Goal: Task Accomplishment & Management: Manage account settings

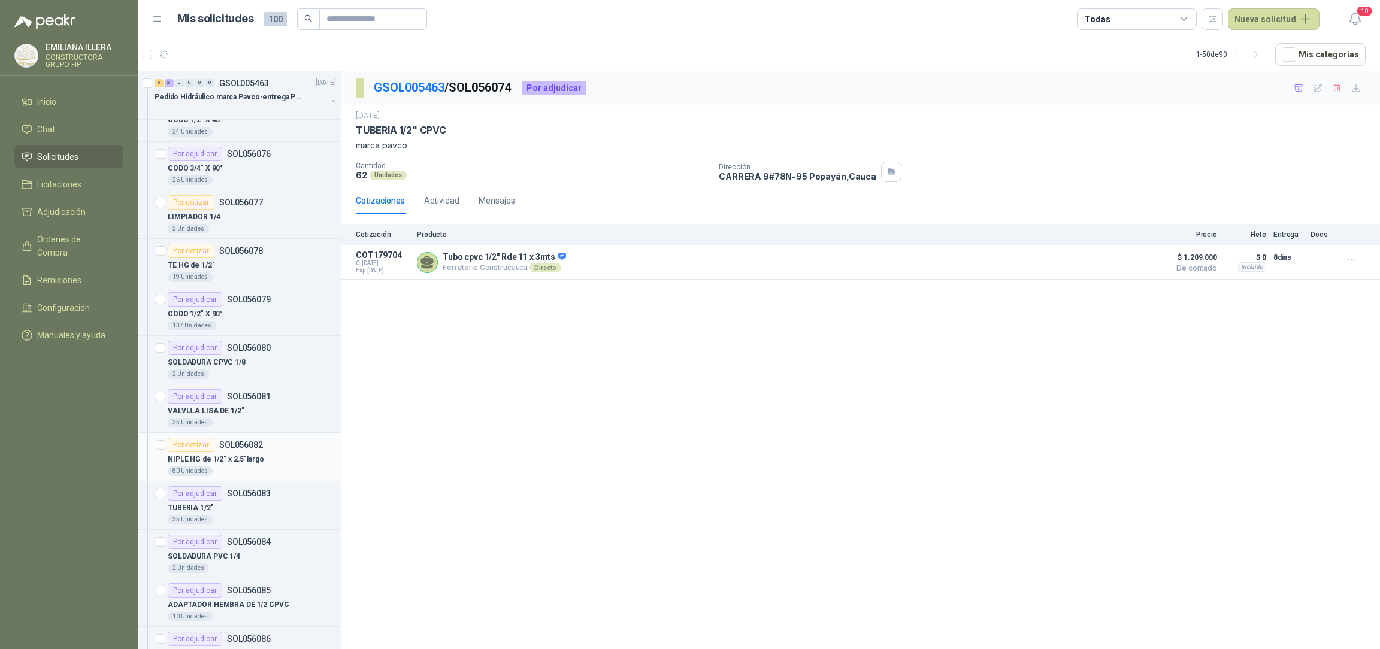
scroll to position [629, 0]
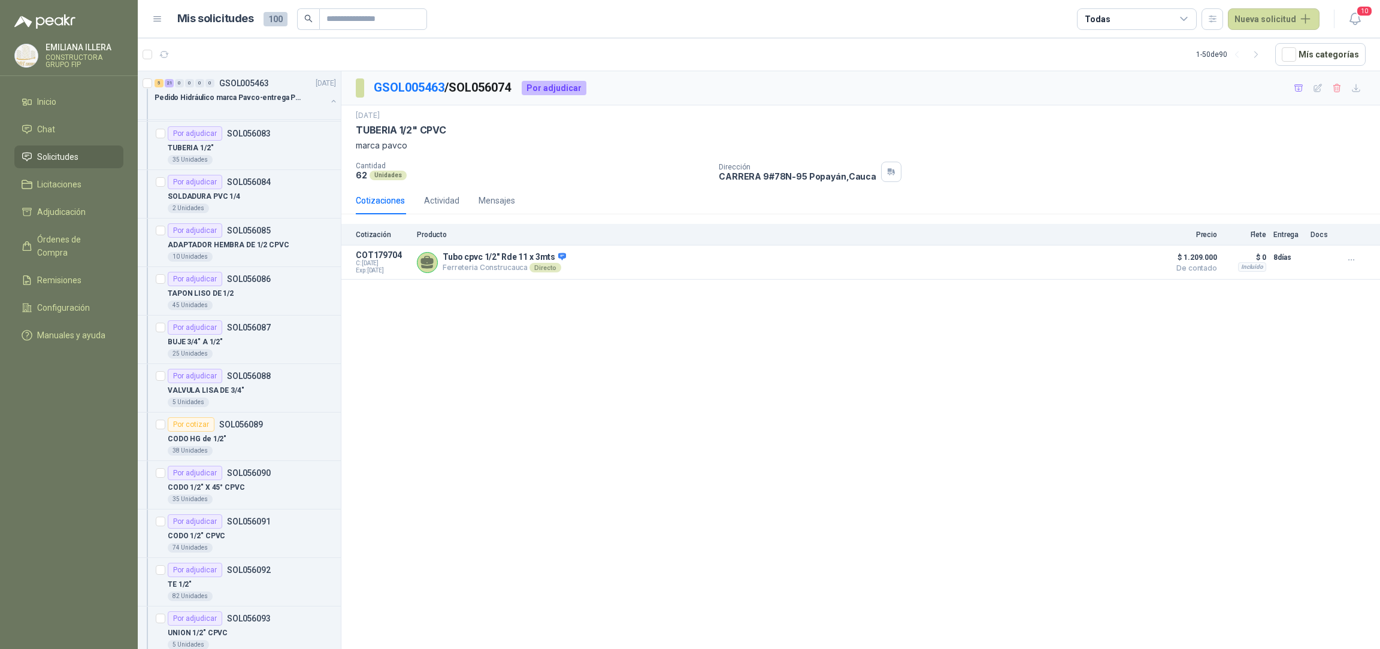
click at [566, 406] on div "GSOL005463 / SOL056074 Por adjudicar [DATE] TUBERIA 1/2" CPVC marca pavco Canti…" at bounding box center [860, 362] width 1039 height 582
click at [65, 108] on link "Inicio" at bounding box center [68, 101] width 109 height 23
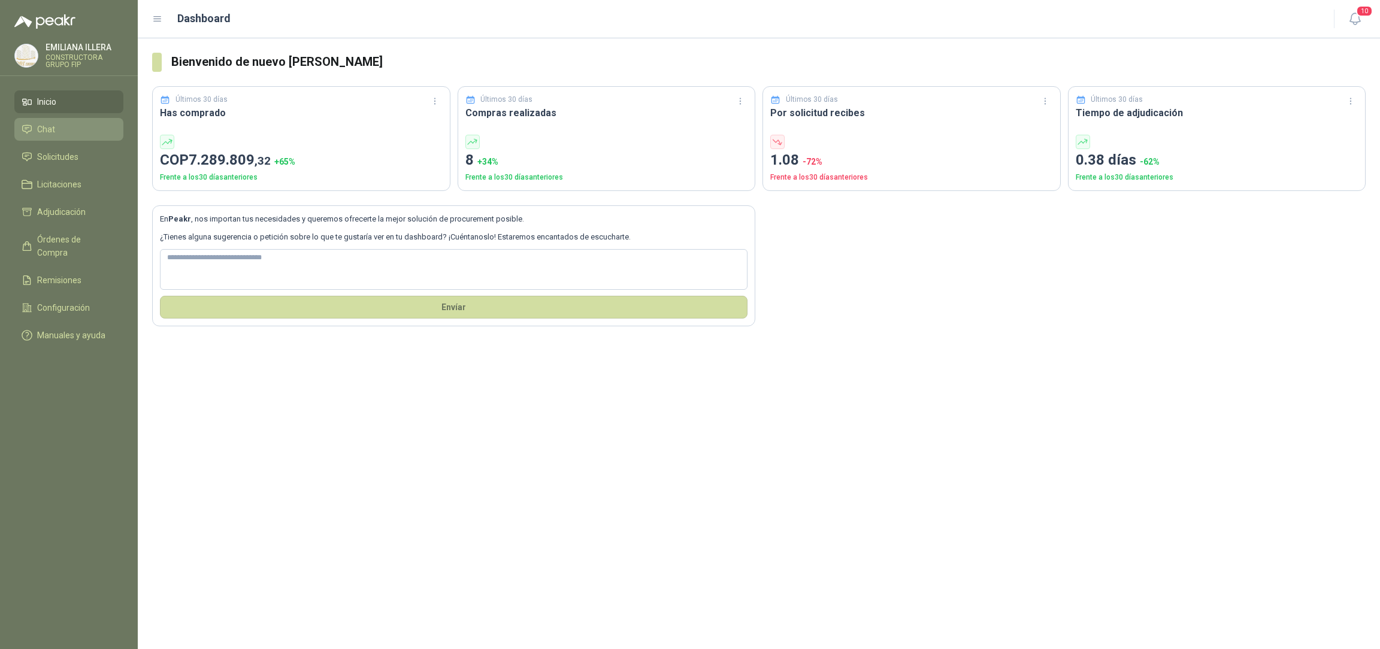
click at [80, 129] on li "Chat" at bounding box center [69, 129] width 95 height 13
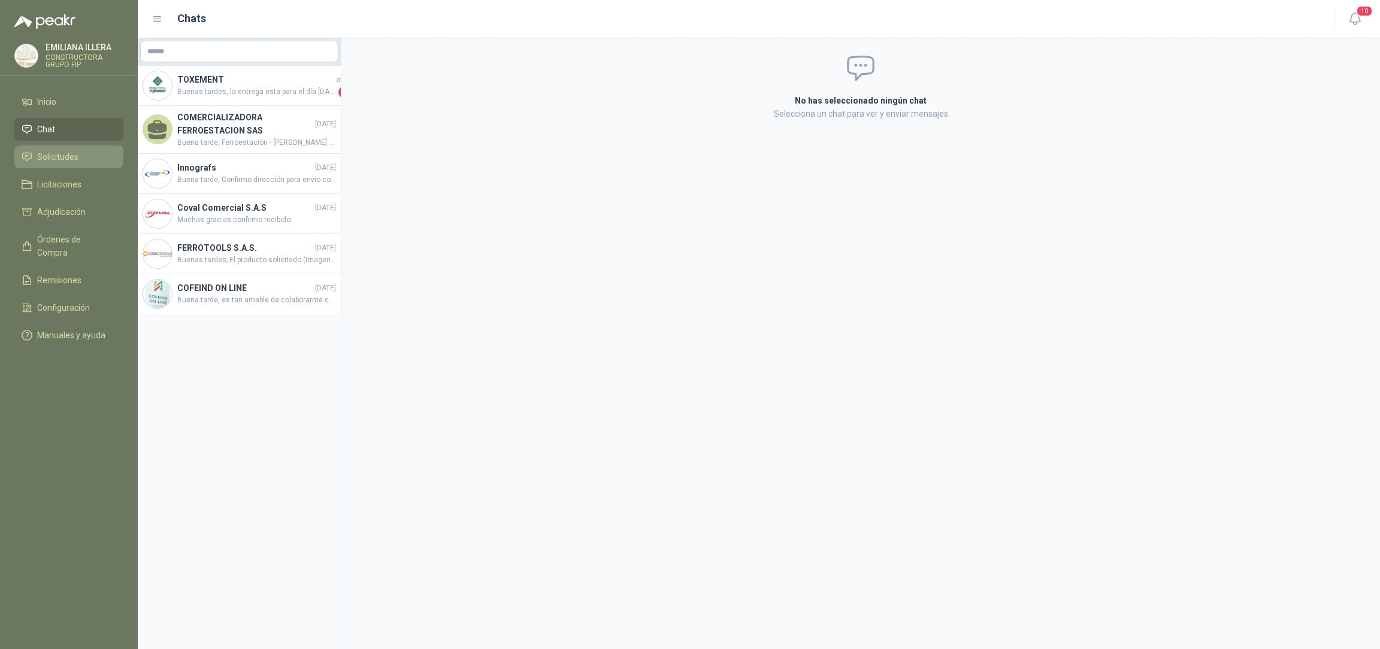
click at [57, 157] on span "Solicitudes" at bounding box center [57, 156] width 41 height 13
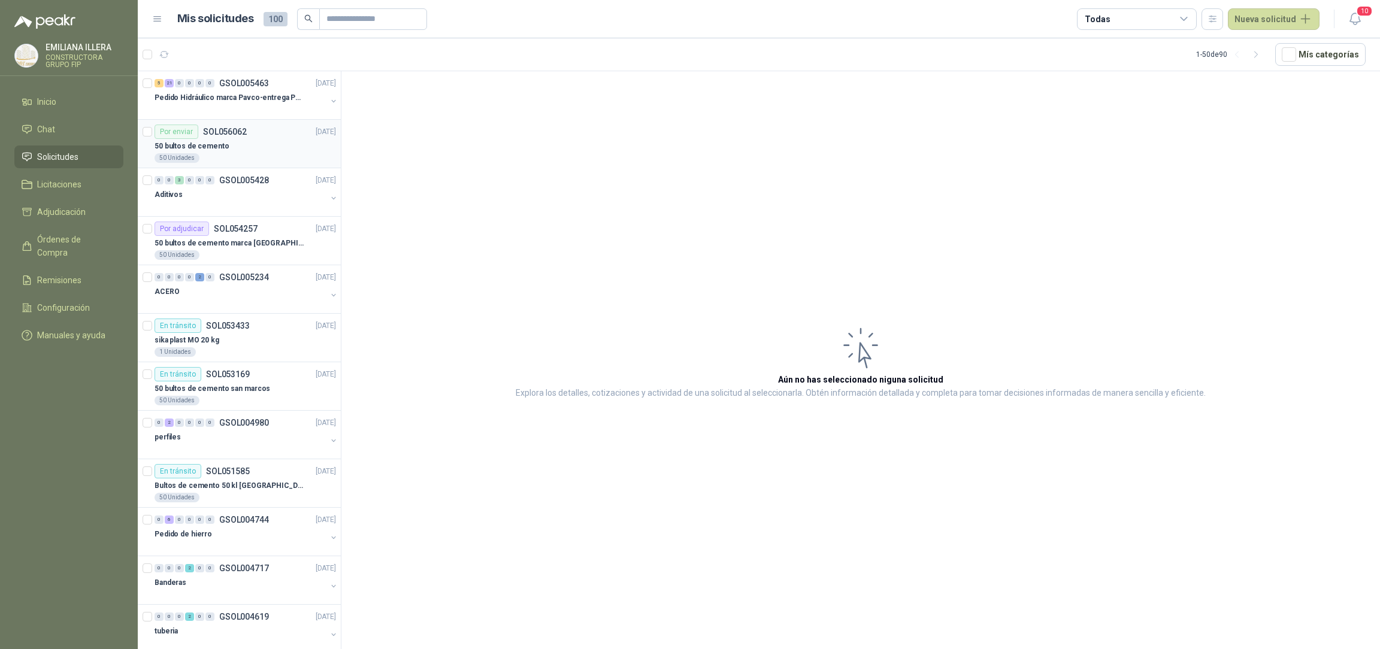
click at [213, 157] on div "50 Unidades" at bounding box center [245, 158] width 181 height 10
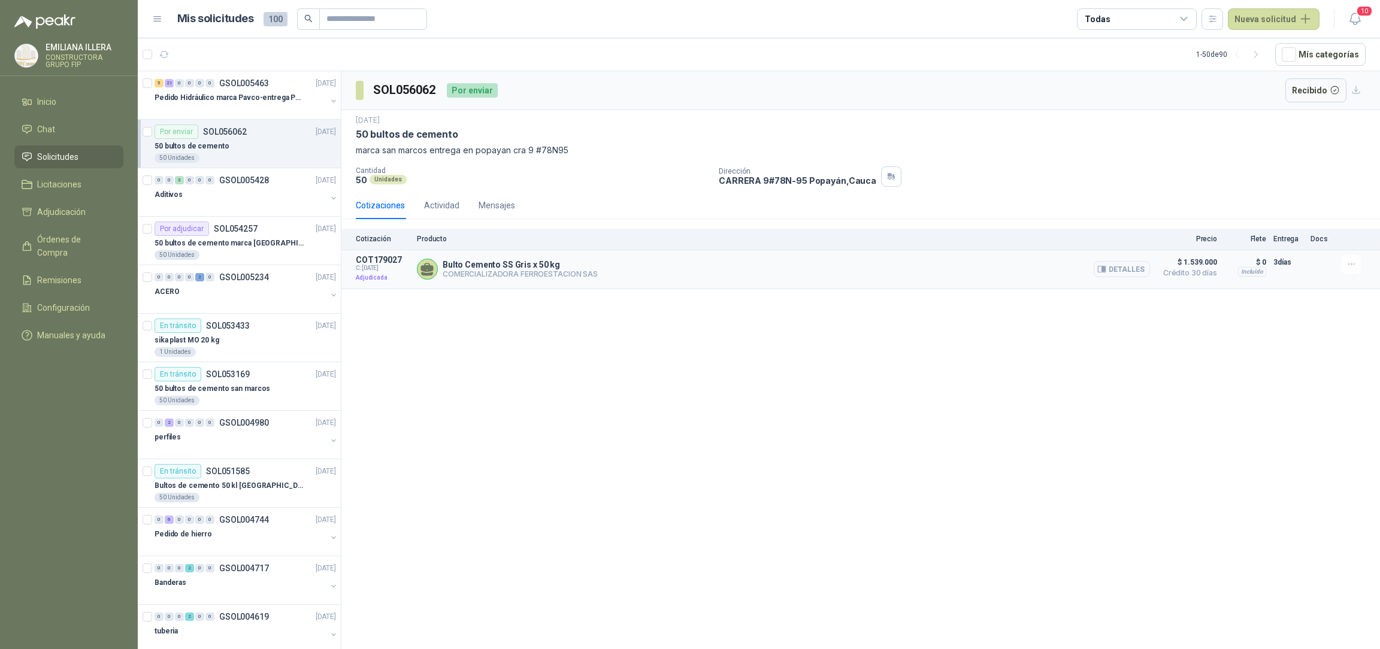
click at [538, 282] on div "Bulto Cemento SS Gris x 50 kg COMERCIALIZADORA FERROESTACION SAS Detalles" at bounding box center [783, 269] width 733 height 29
click at [680, 273] on div "Bulto Cemento SS Gris x 50 kg COMERCIALIZADORA FERROESTACION SAS Detalles" at bounding box center [783, 269] width 733 height 29
click at [722, 268] on button "Detalles" at bounding box center [1122, 269] width 56 height 16
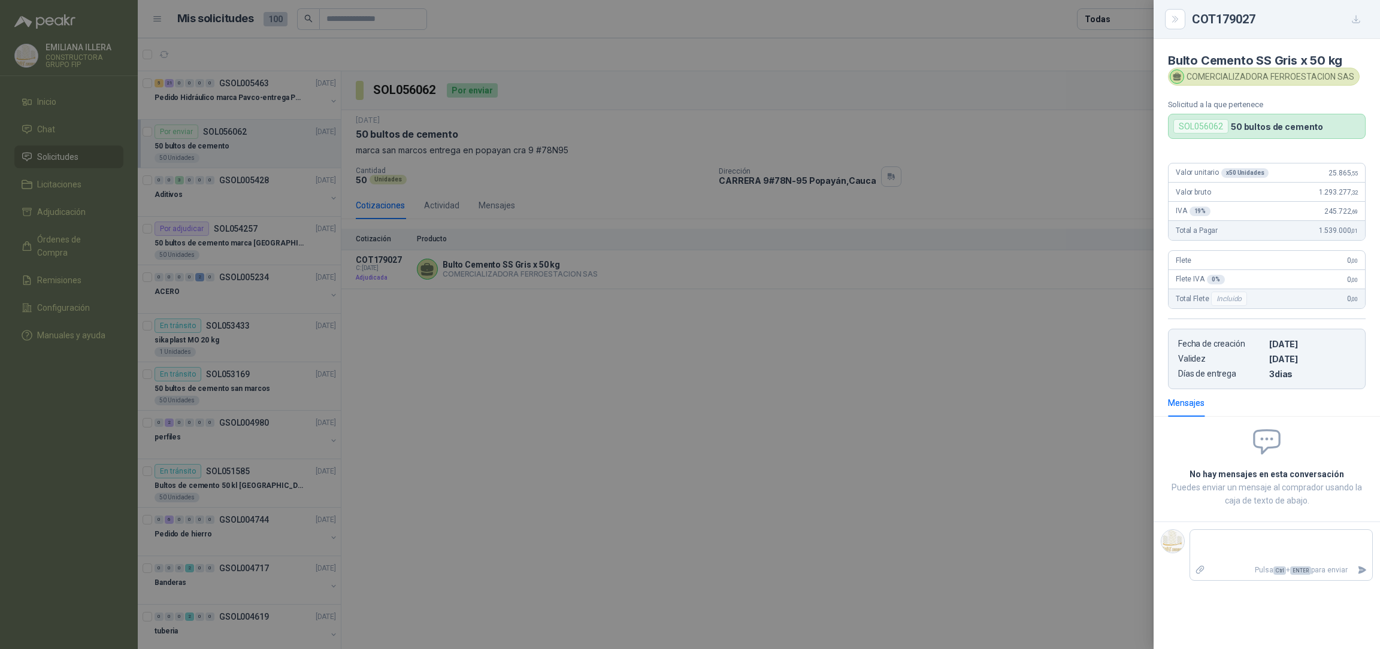
click at [722, 443] on div at bounding box center [690, 324] width 1380 height 649
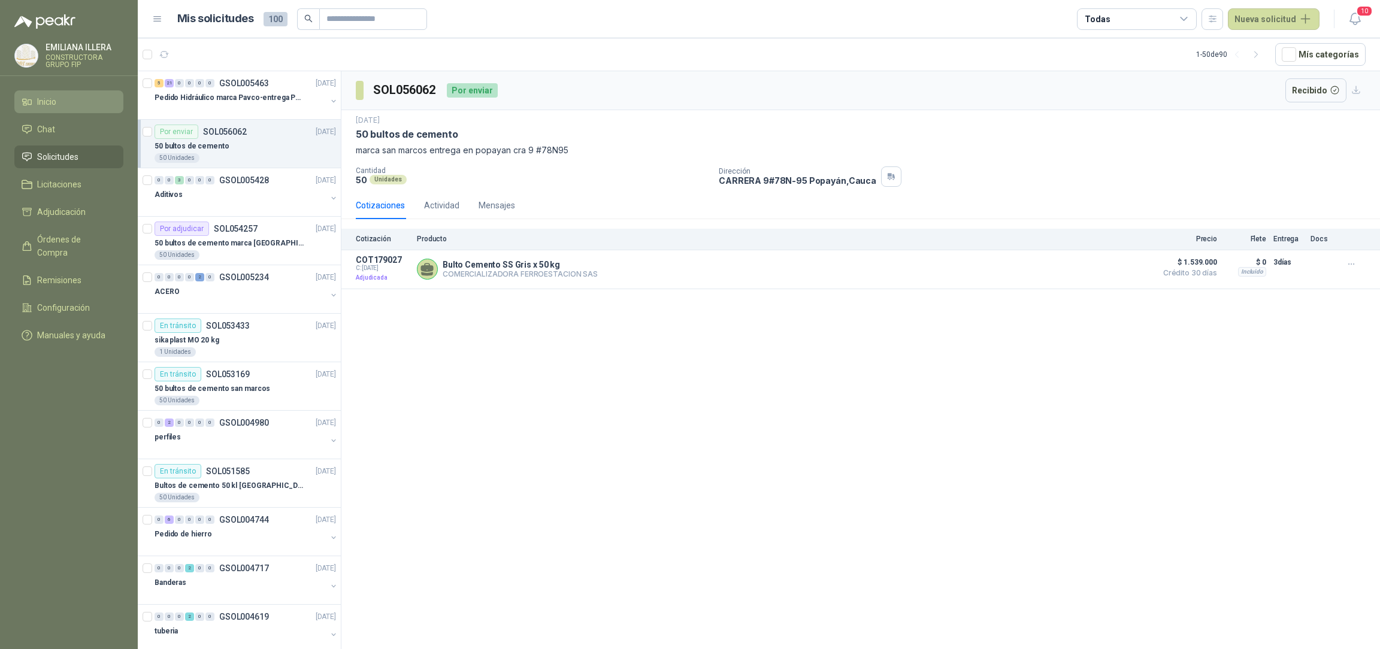
click at [56, 100] on span "Inicio" at bounding box center [46, 101] width 19 height 13
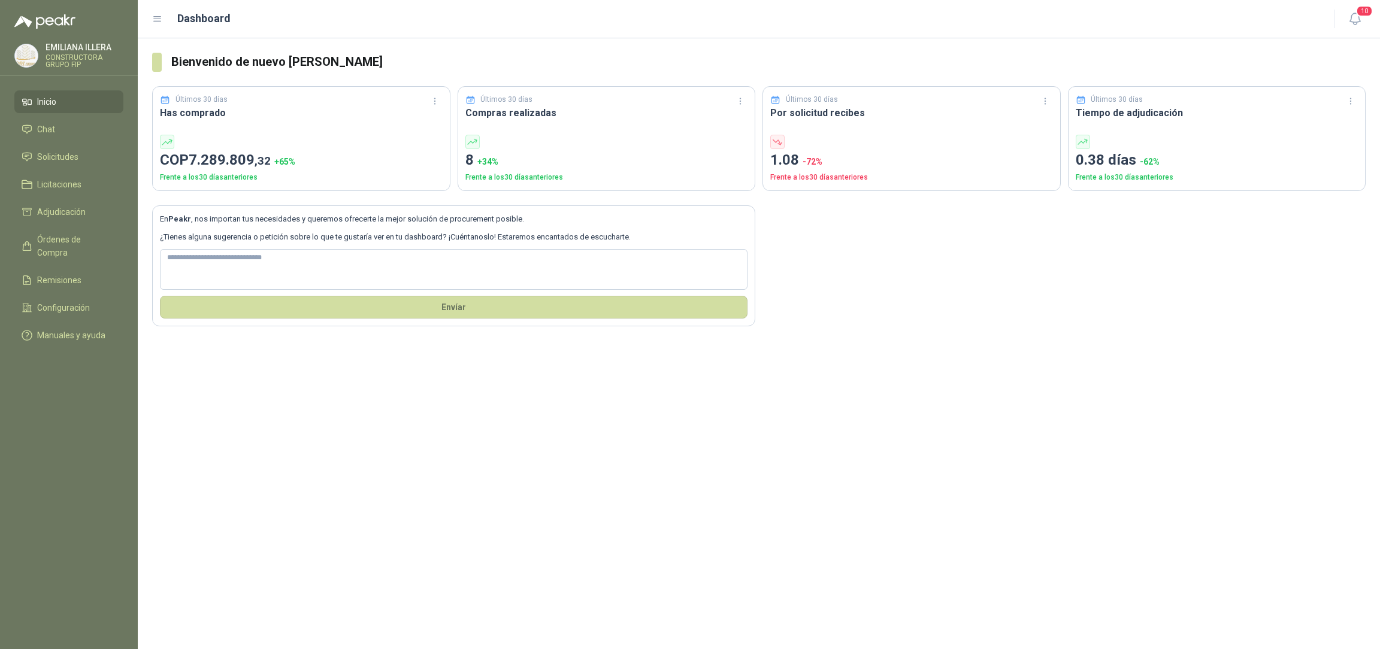
drag, startPoint x: 509, startPoint y: 391, endPoint x: 208, endPoint y: 38, distance: 463.5
click at [499, 382] on div "Bienvenido de nuevo [PERSON_NAME] Últimos 30 días Has comprado COP 7.289.809 ,3…" at bounding box center [759, 343] width 1242 height 611
click at [66, 155] on span "Solicitudes" at bounding box center [57, 156] width 41 height 13
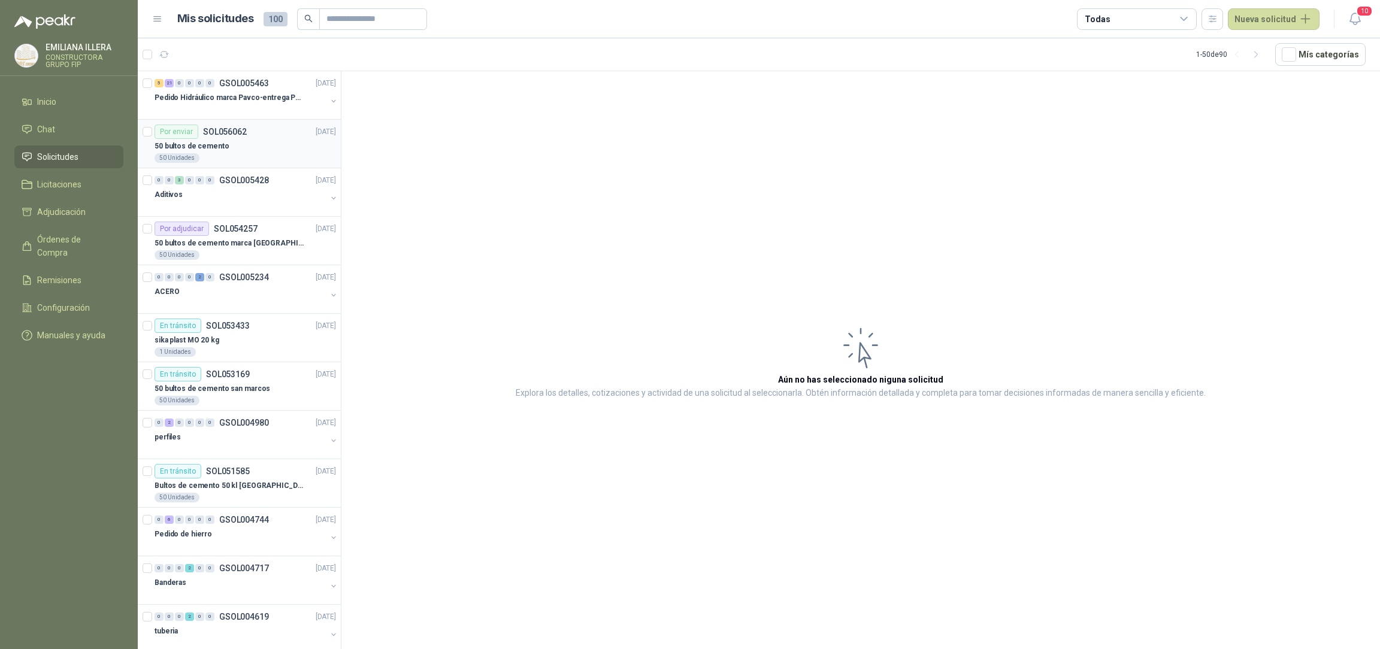
click at [256, 154] on div "50 Unidades" at bounding box center [245, 158] width 181 height 10
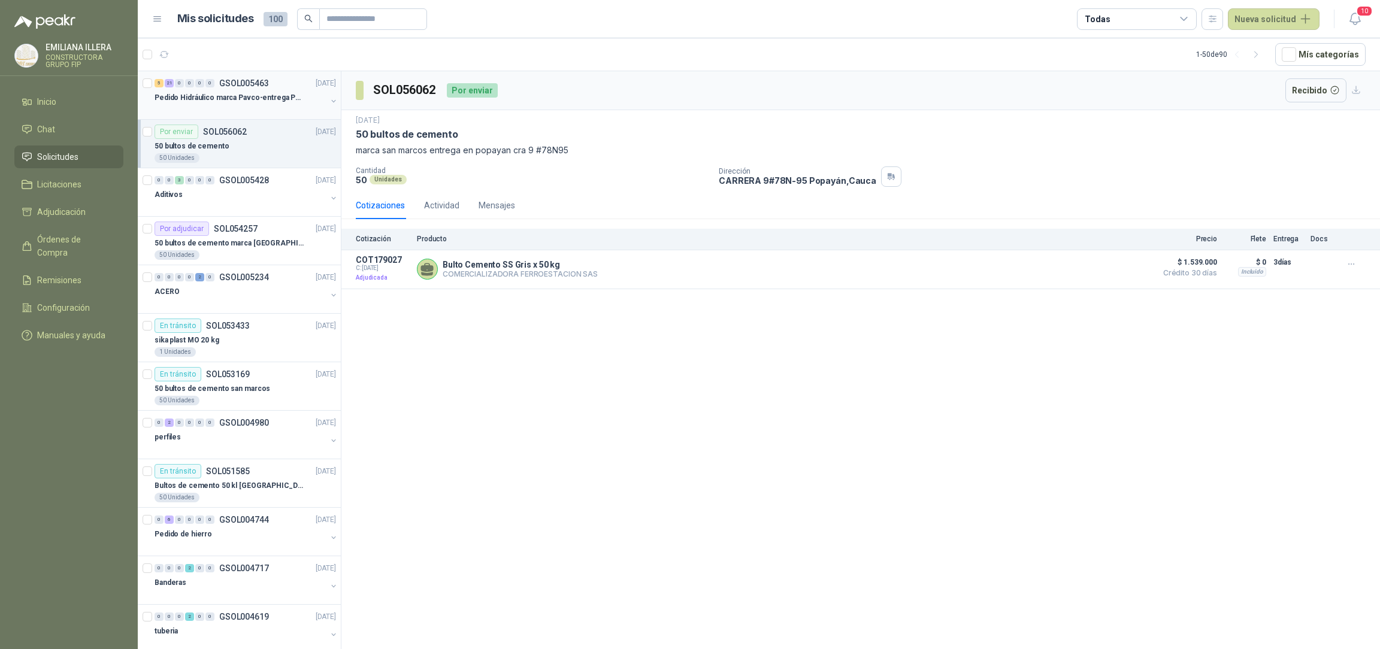
click at [277, 105] on div at bounding box center [241, 110] width 172 height 10
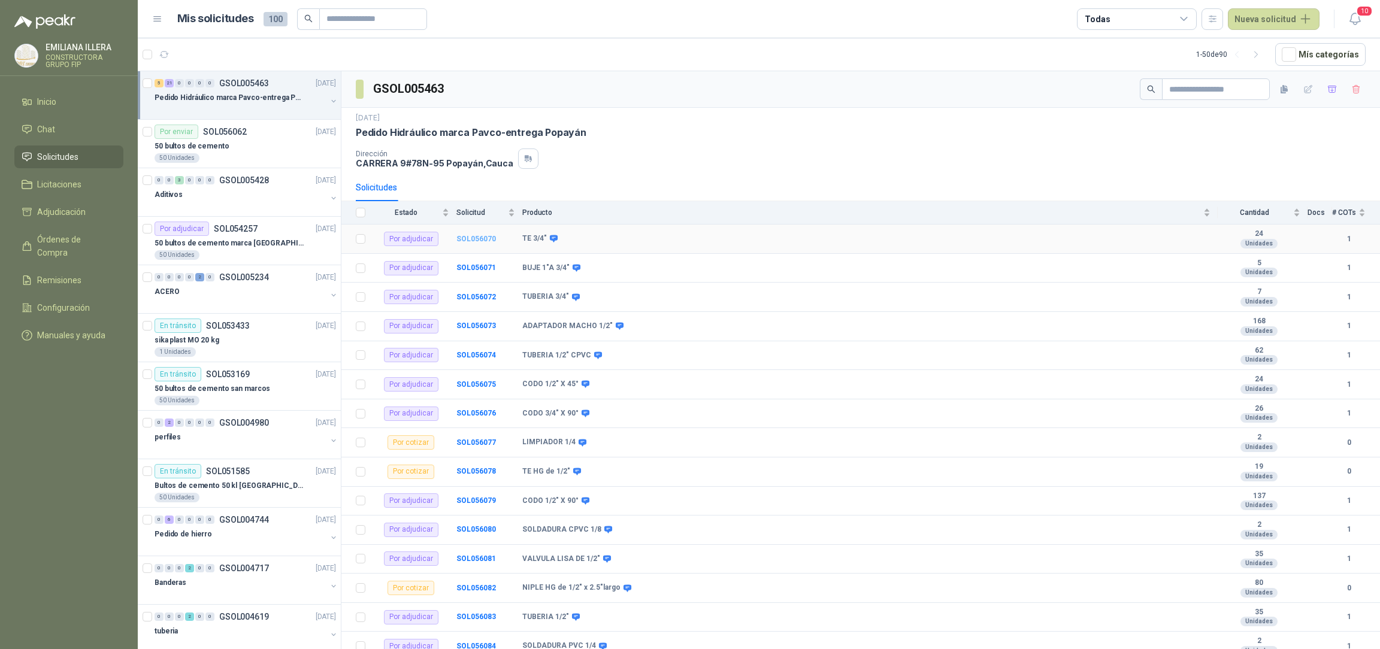
click at [468, 240] on b "SOL056070" at bounding box center [476, 239] width 40 height 8
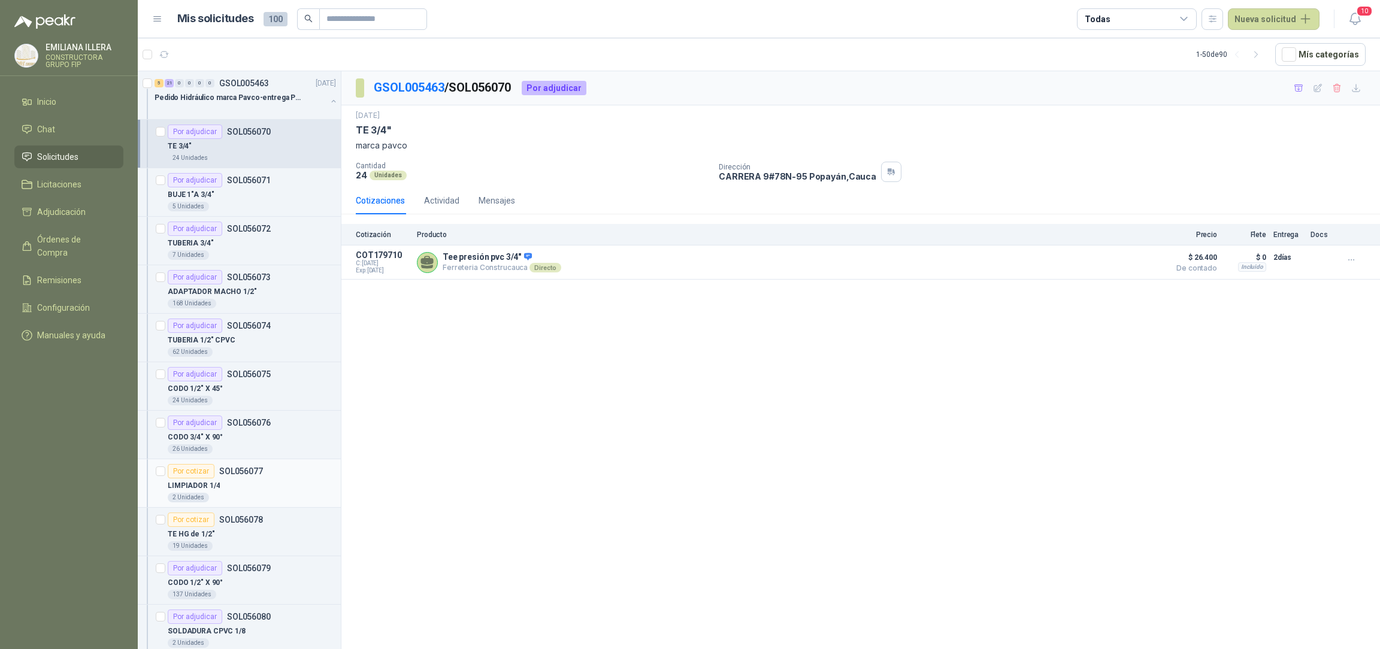
click at [257, 486] on div "LIMPIADOR 1/4" at bounding box center [252, 486] width 168 height 14
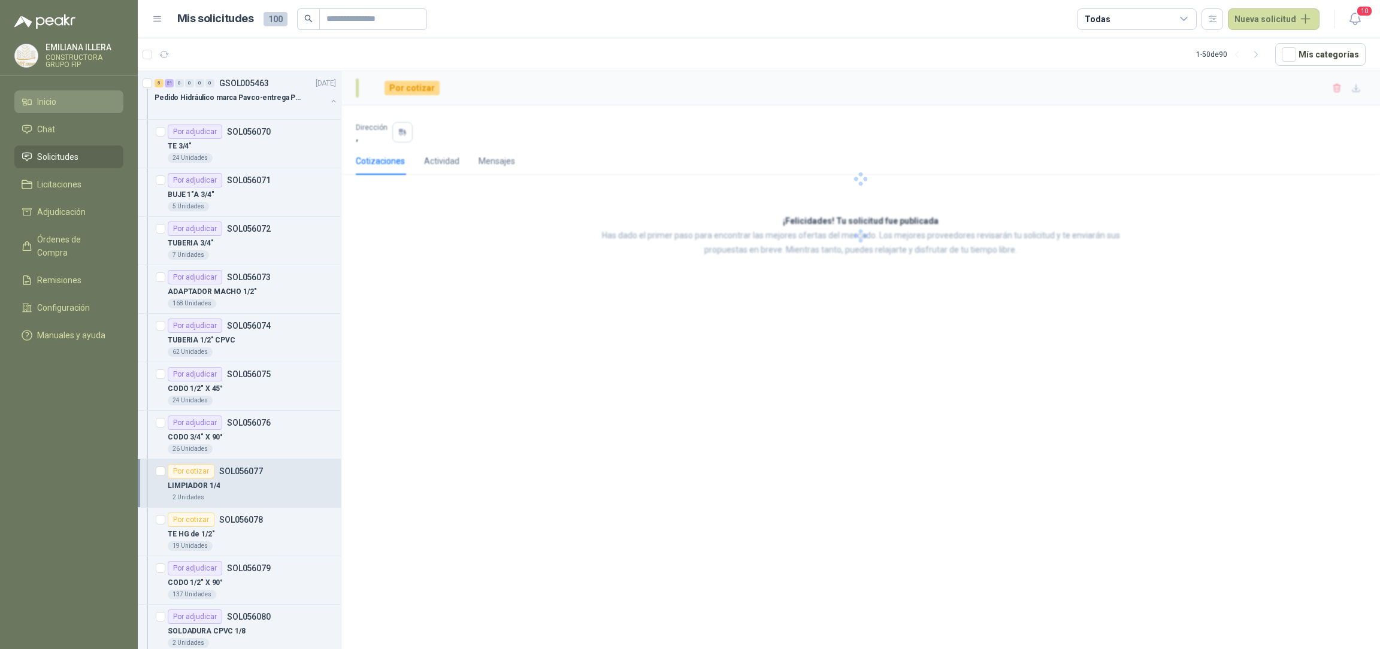
click at [66, 105] on li "Inicio" at bounding box center [69, 101] width 95 height 13
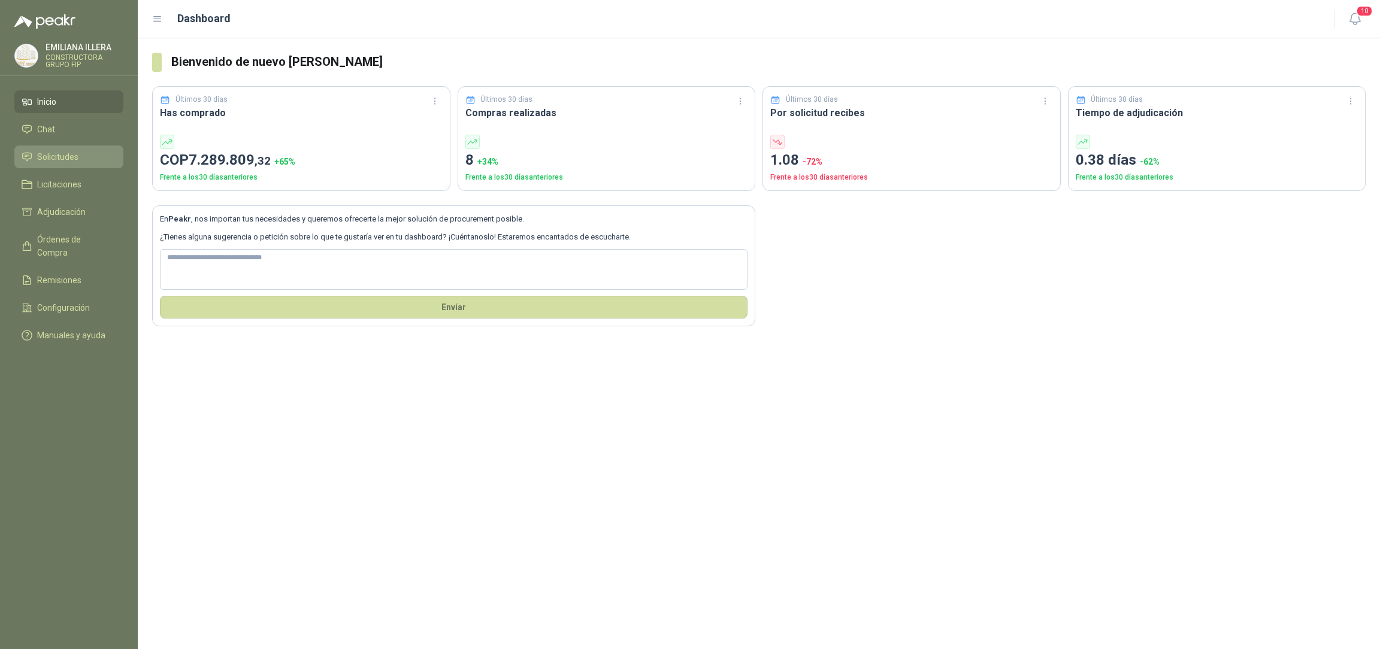
click at [92, 165] on link "Solicitudes" at bounding box center [68, 157] width 109 height 23
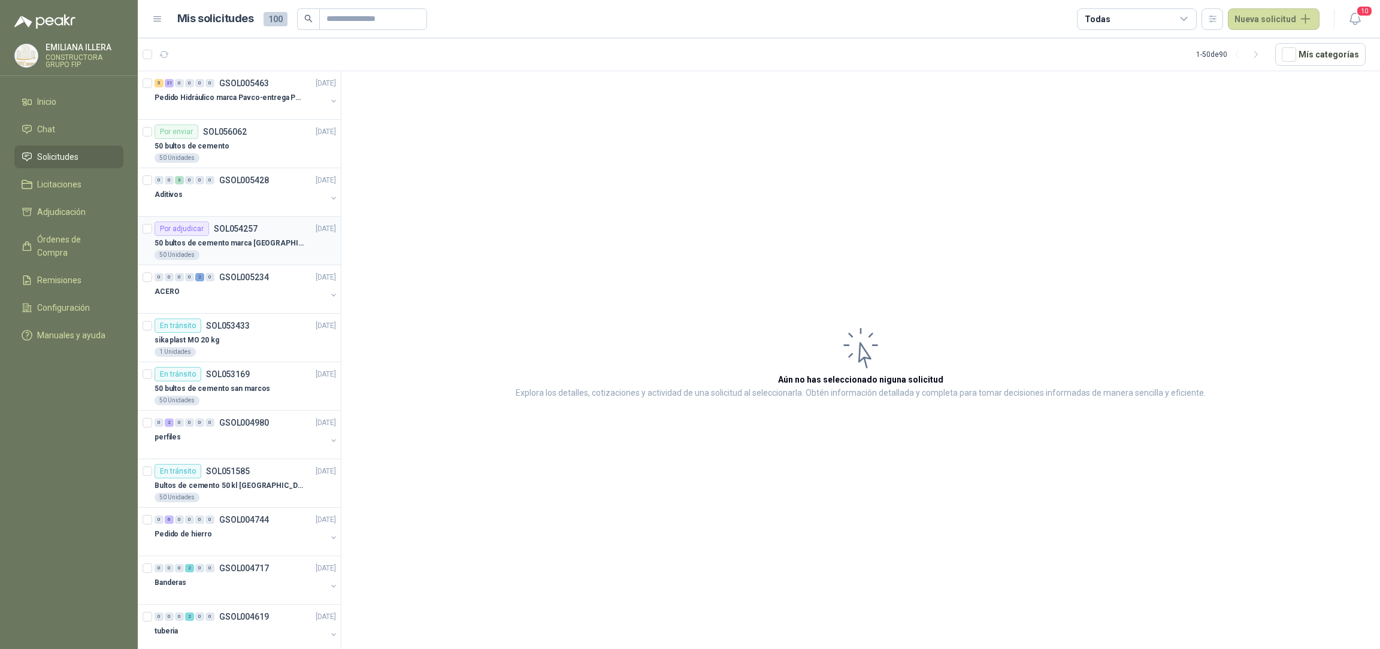
click at [278, 225] on div "Por adjudicar SOL054257 [DATE]" at bounding box center [245, 229] width 181 height 14
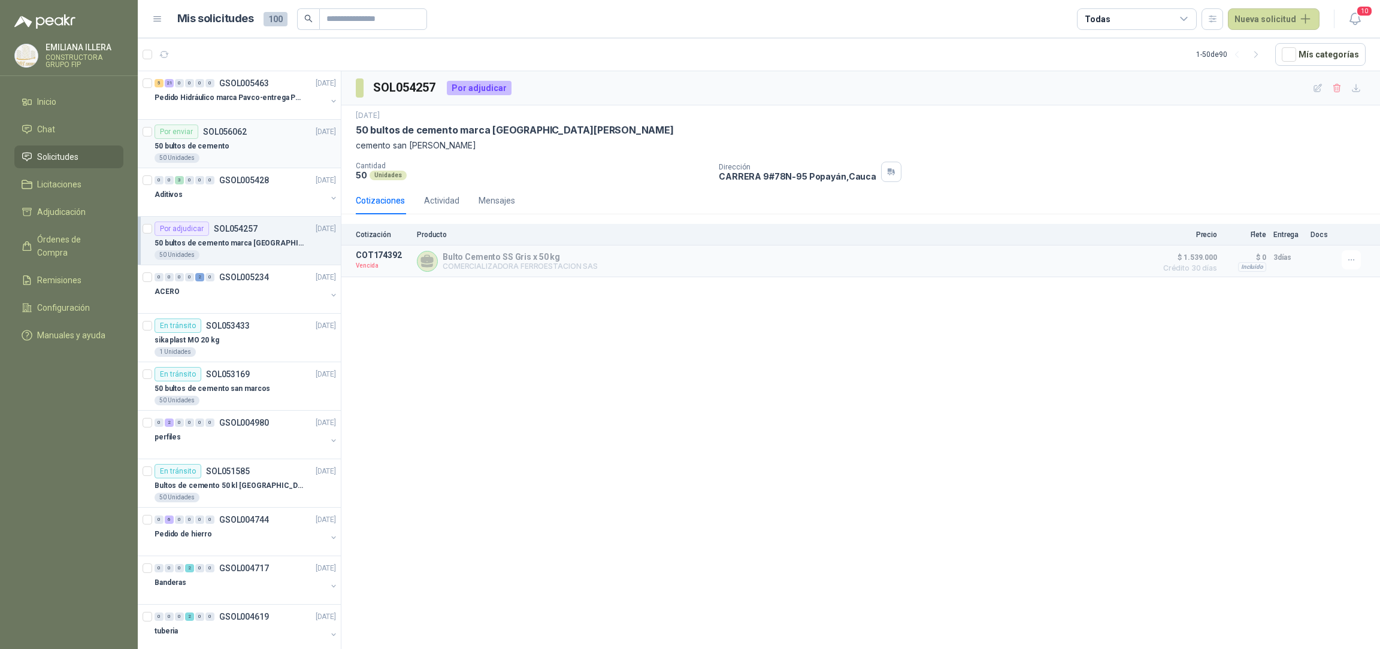
click at [262, 141] on div "50 bultos de cemento" at bounding box center [245, 146] width 181 height 14
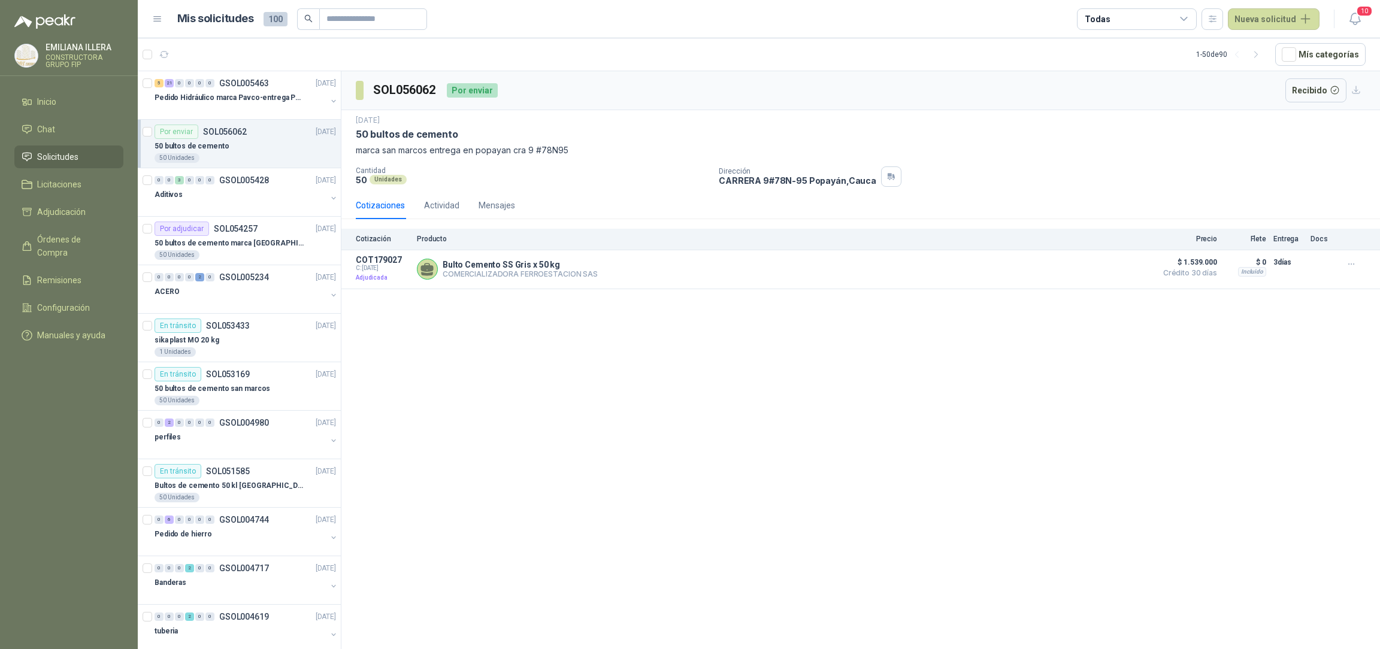
click at [720, 413] on div "SOL056062 Por enviar Recibido [DATE] 50 bultos de cemento marca san [PERSON_NAM…" at bounding box center [860, 362] width 1039 height 582
click at [319, 235] on div "Por adjudicar SOL054257 [DATE]" at bounding box center [245, 229] width 181 height 14
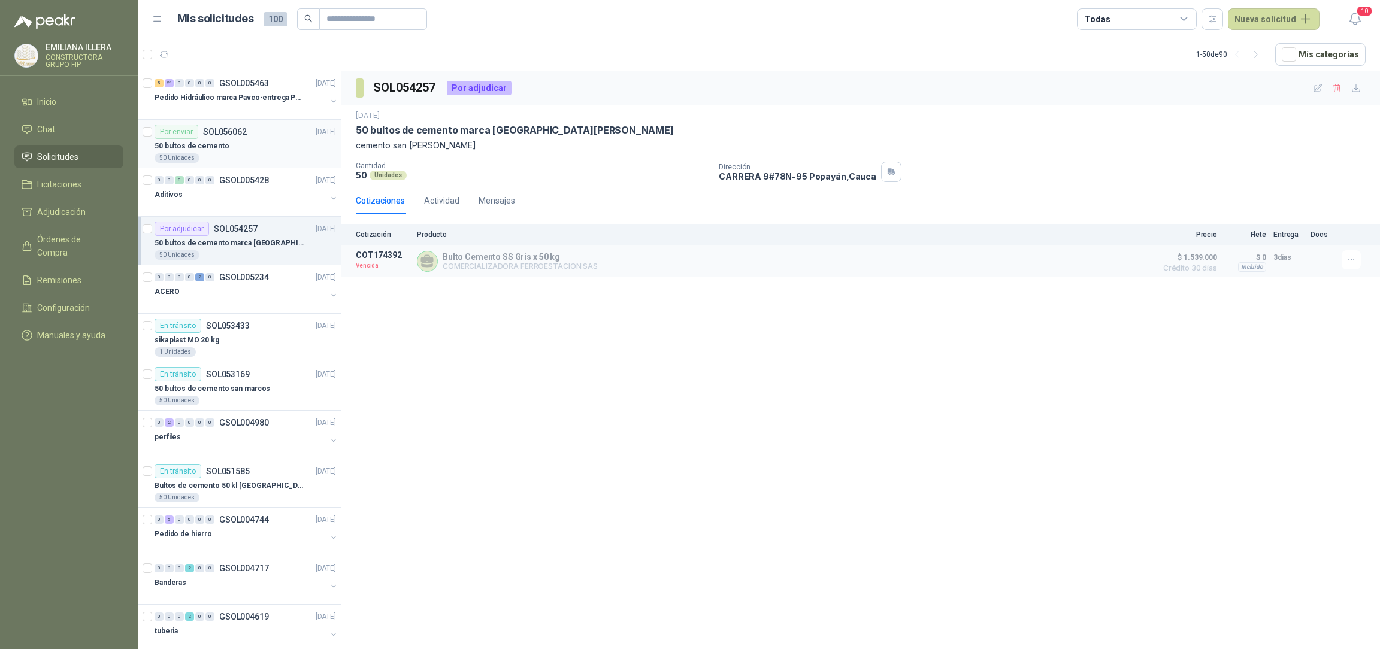
click at [267, 145] on div "50 bultos de cemento" at bounding box center [245, 146] width 181 height 14
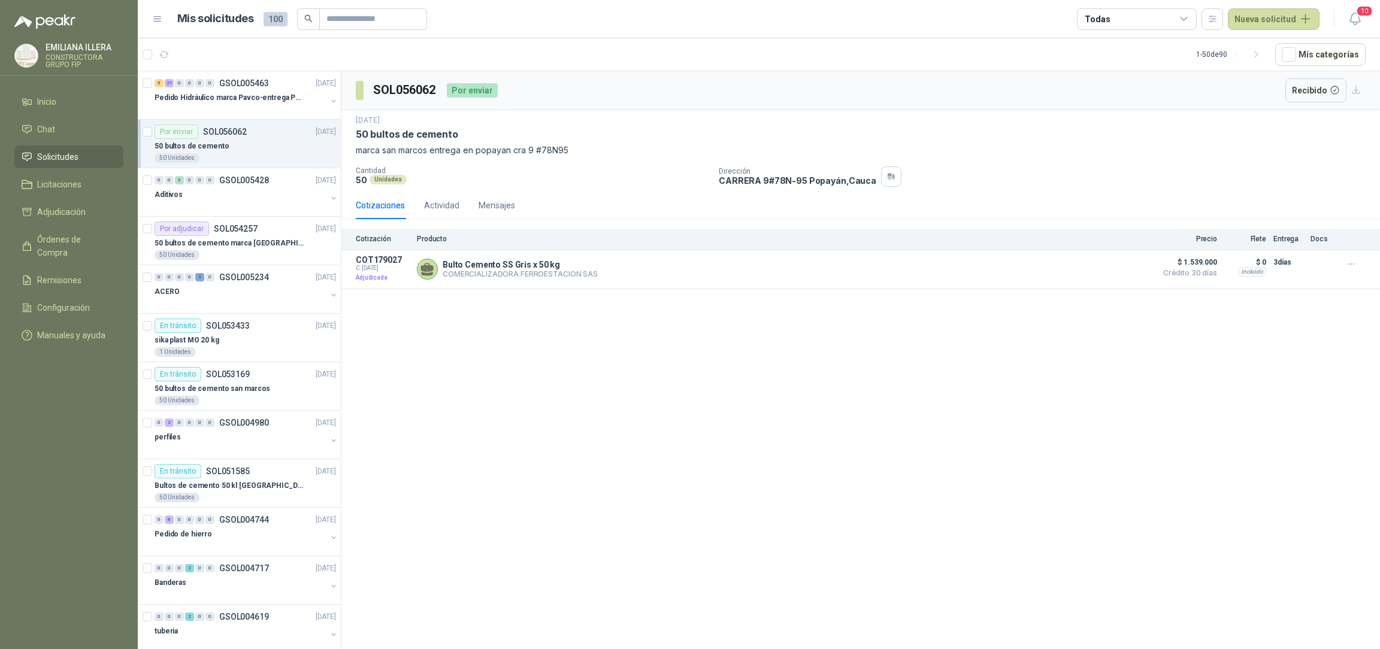
click at [692, 436] on div "SOL056062 Por enviar Recibido [DATE] 50 bultos de cemento marca san [PERSON_NAM…" at bounding box center [860, 362] width 1039 height 582
